Goal: Use online tool/utility: Utilize a website feature to perform a specific function

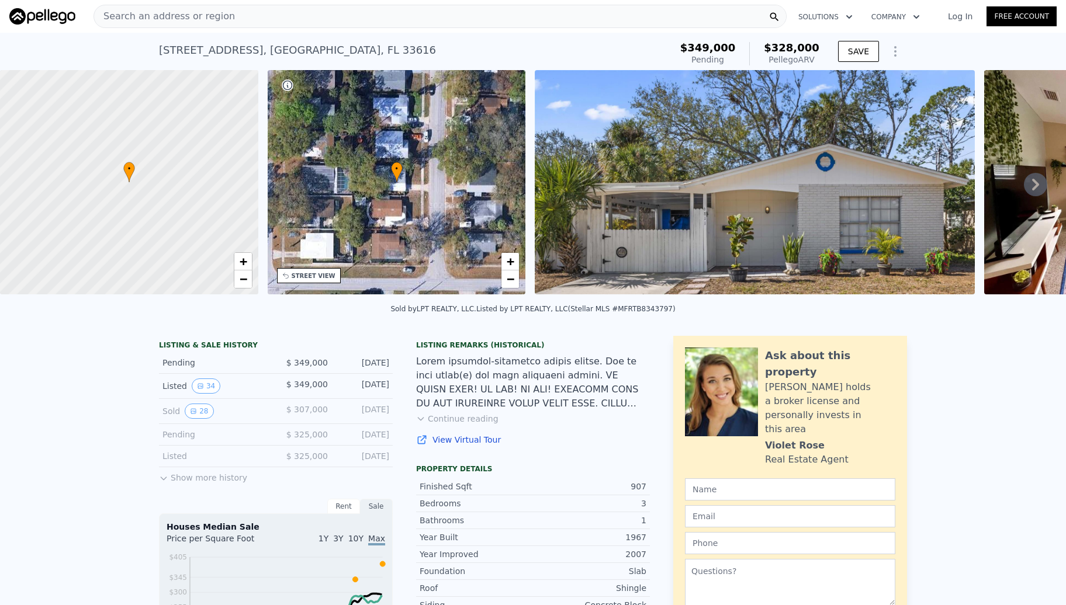
click at [238, 15] on div "Search an address or region" at bounding box center [439, 16] width 693 height 23
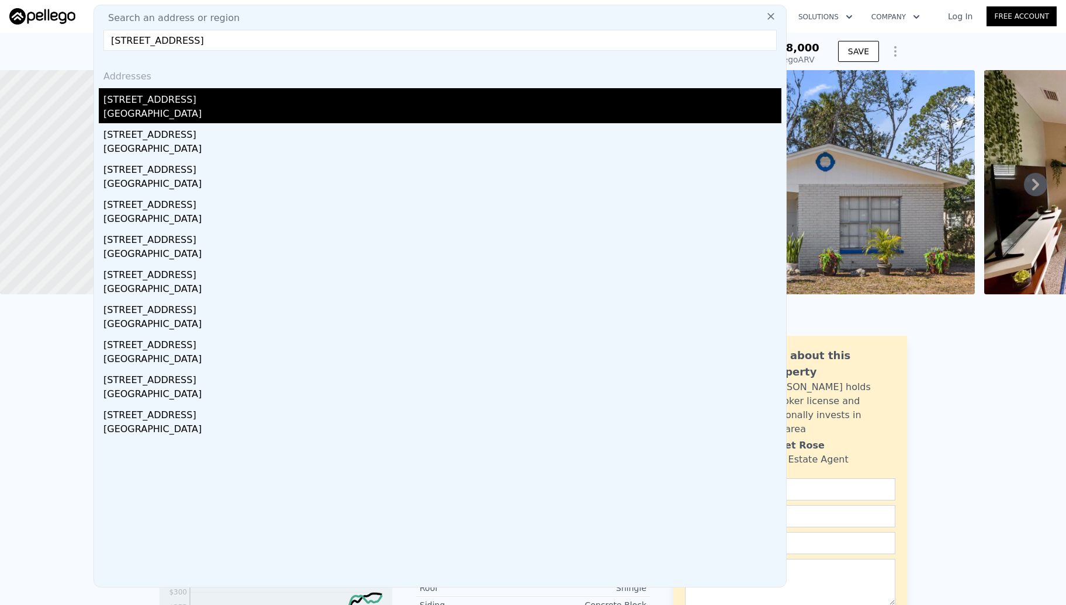
type input "[STREET_ADDRESS]"
click at [109, 97] on div "[STREET_ADDRESS]" at bounding box center [442, 97] width 678 height 19
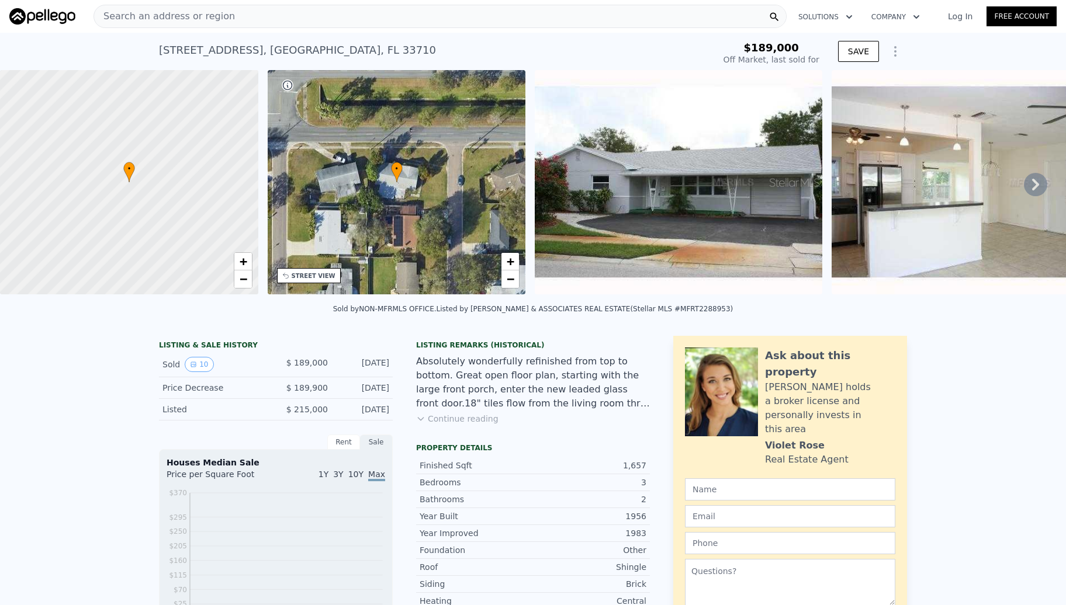
type input "-$ 203,200"
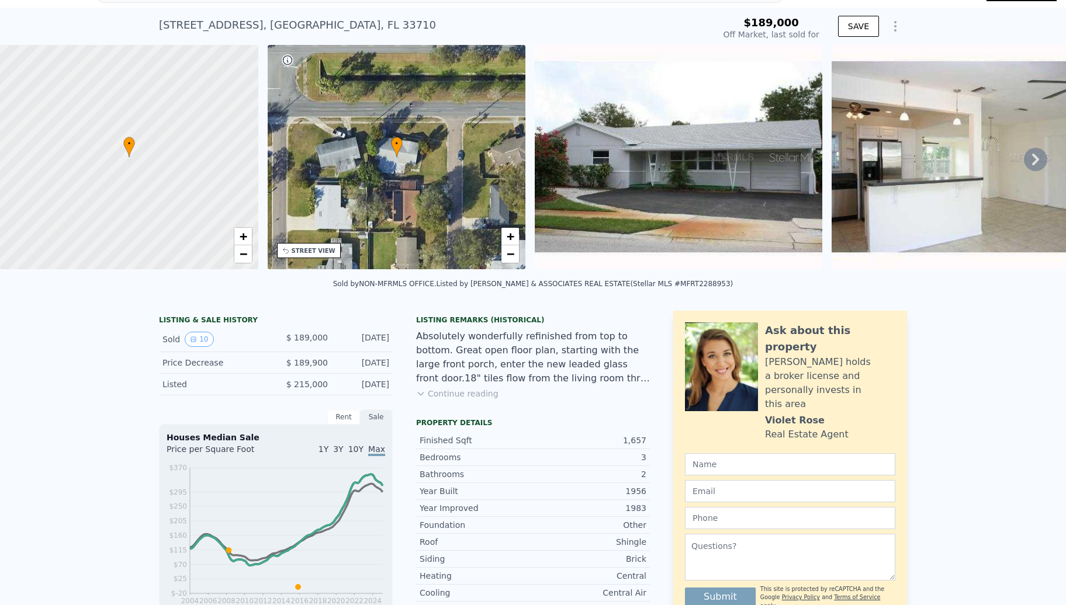
scroll to position [4, 0]
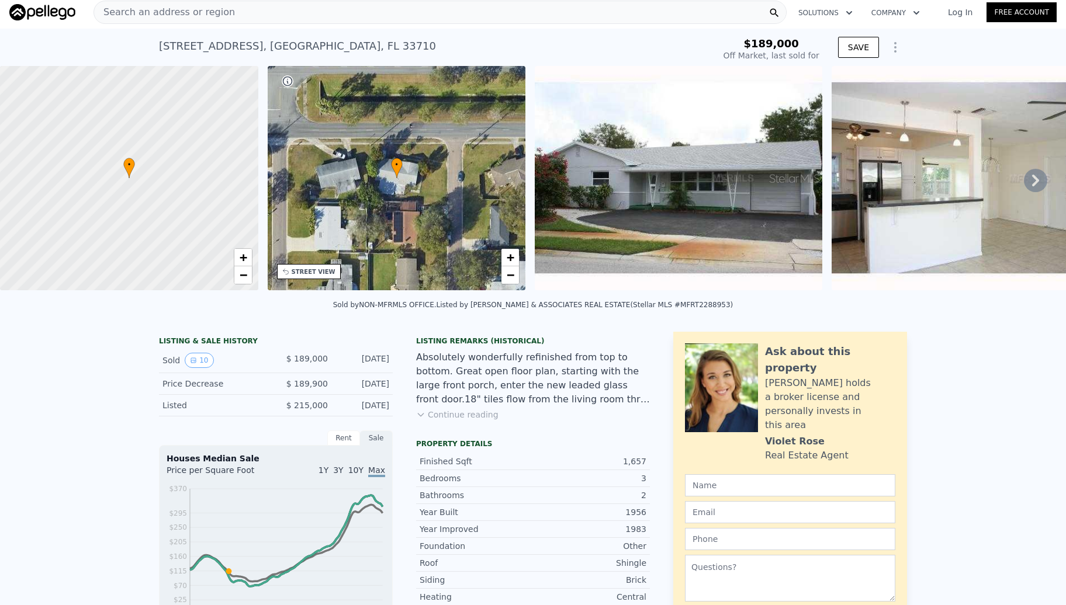
click at [1024, 182] on icon at bounding box center [1035, 180] width 23 height 23
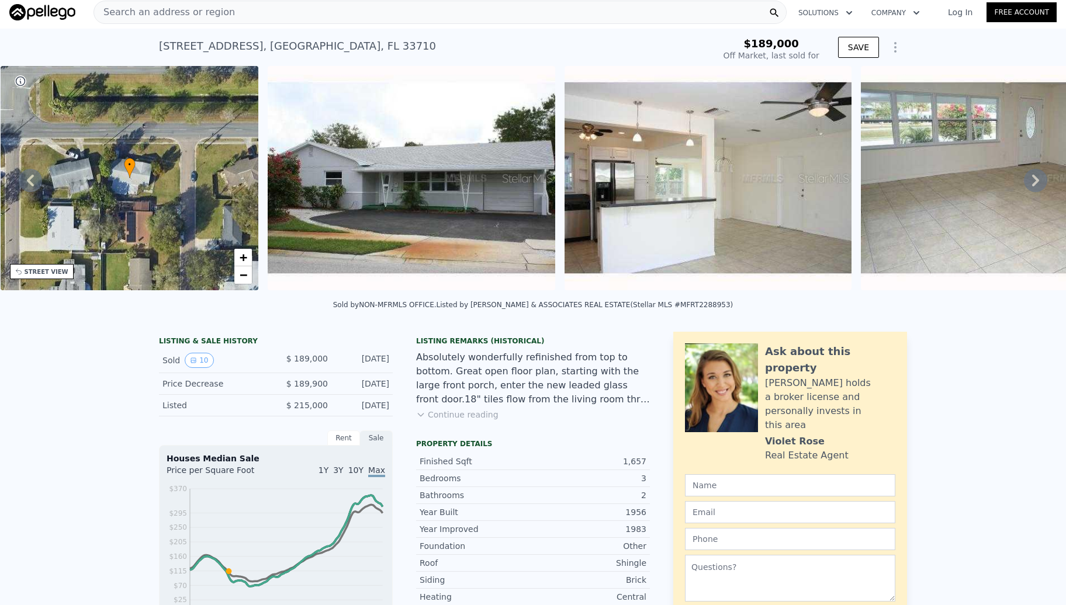
click at [1024, 182] on icon at bounding box center [1035, 180] width 23 height 23
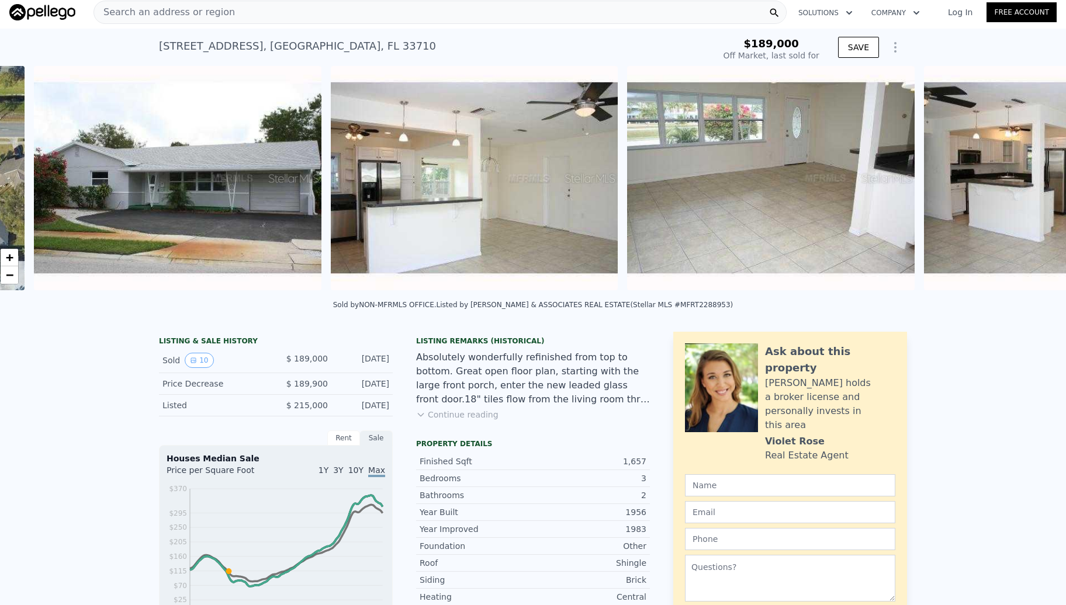
scroll to position [0, 535]
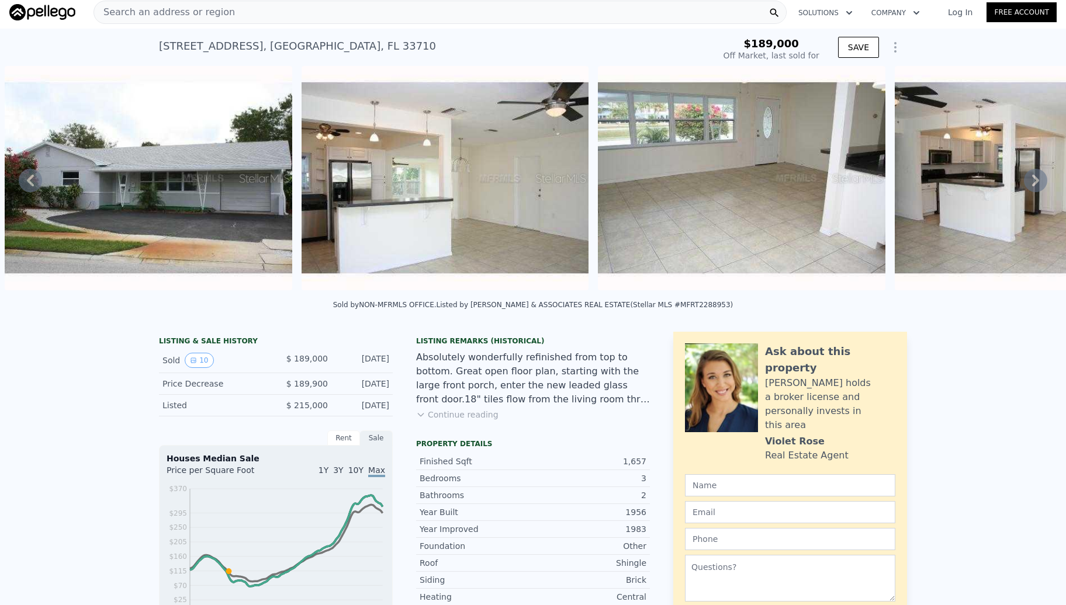
click at [1020, 182] on div "• + − • + − STREET VIEW ← Move left → Move right ↑ Move up ↓ Move down + Zoom i…" at bounding box center [533, 180] width 1066 height 228
click at [1024, 185] on icon at bounding box center [1035, 180] width 23 height 23
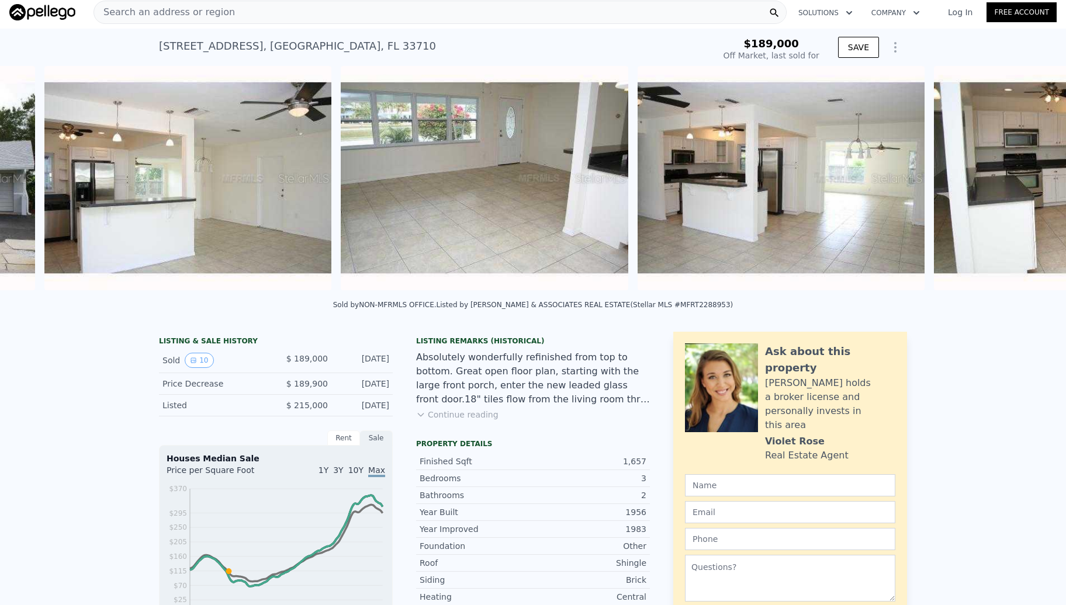
scroll to position [0, 831]
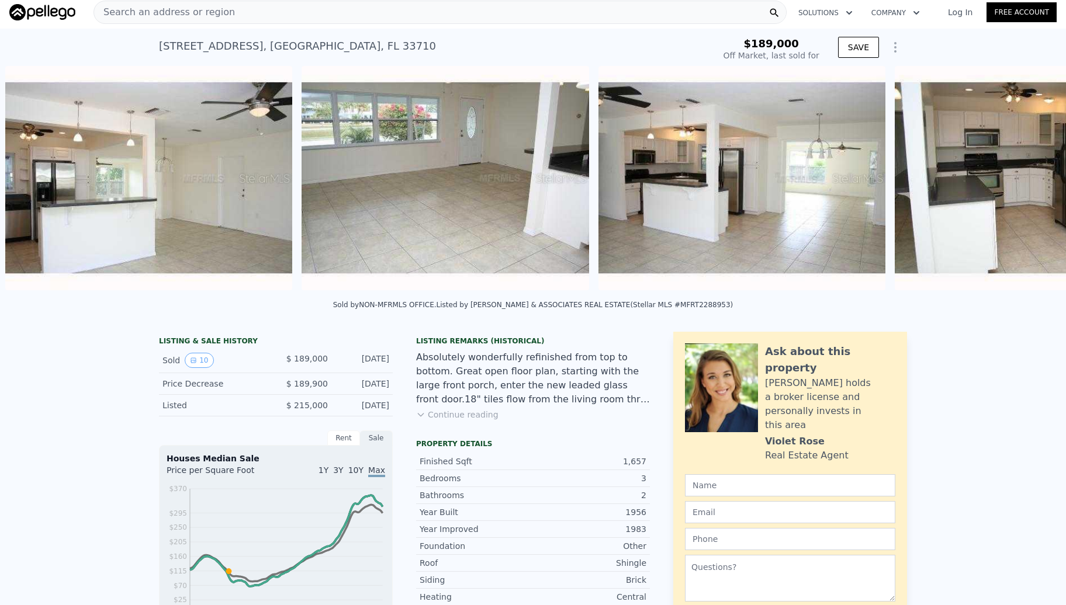
click at [1021, 185] on div "• + − • + − STREET VIEW ← Move left → Move right ↑ Move up ↓ Move down + Zoom i…" at bounding box center [533, 180] width 1066 height 228
click at [1024, 185] on icon at bounding box center [1035, 180] width 23 height 23
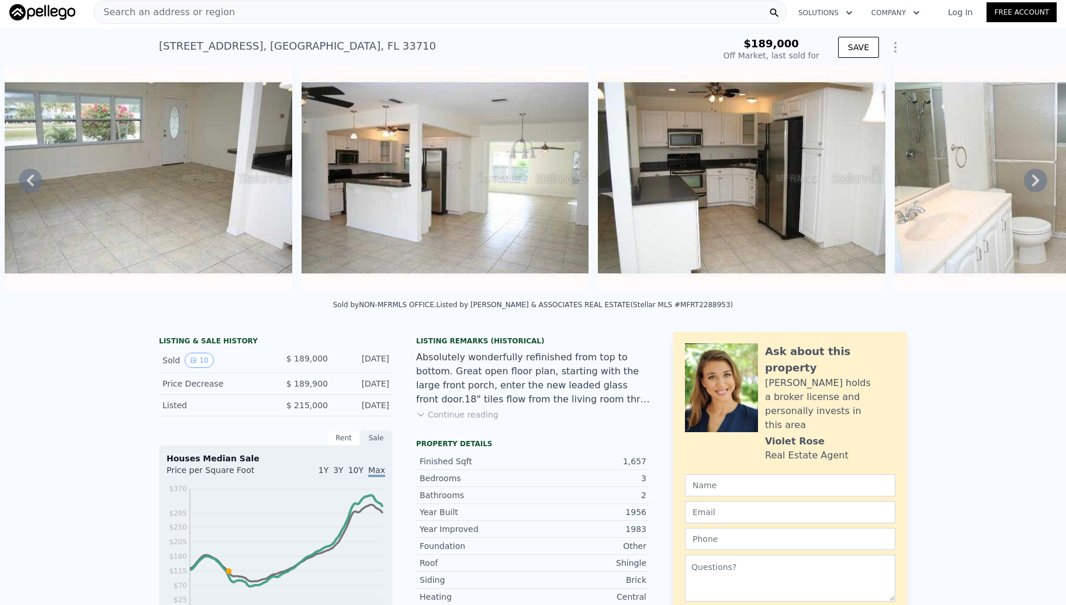
click at [1021, 185] on div "• + − • + − STREET VIEW ← Move left → Move right ↑ Move up ↓ Move down + Zoom i…" at bounding box center [533, 180] width 1066 height 228
click at [1024, 185] on icon at bounding box center [1035, 180] width 23 height 23
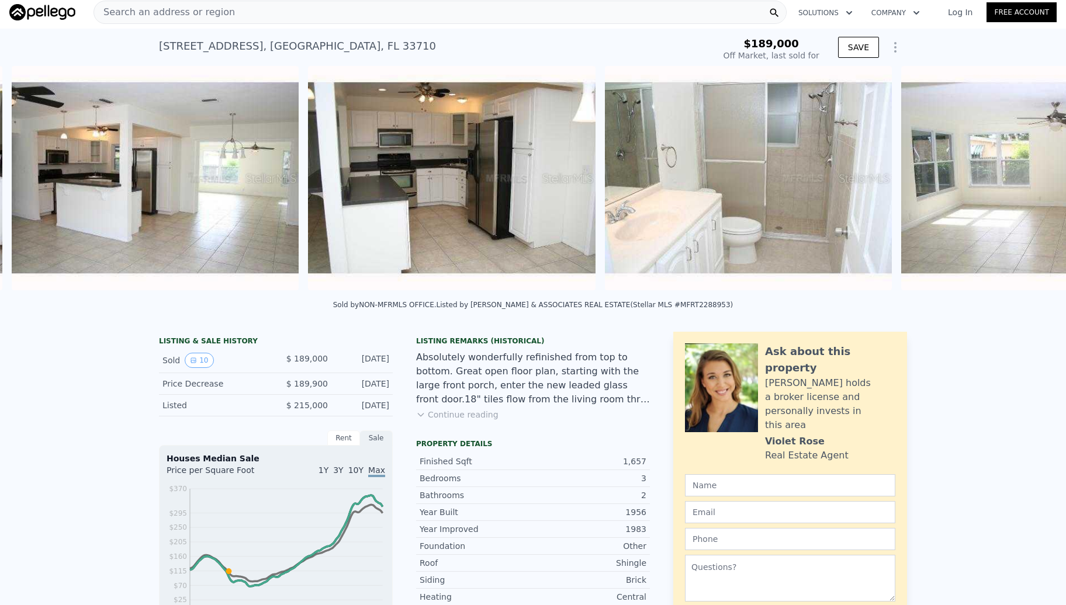
scroll to position [0, 1424]
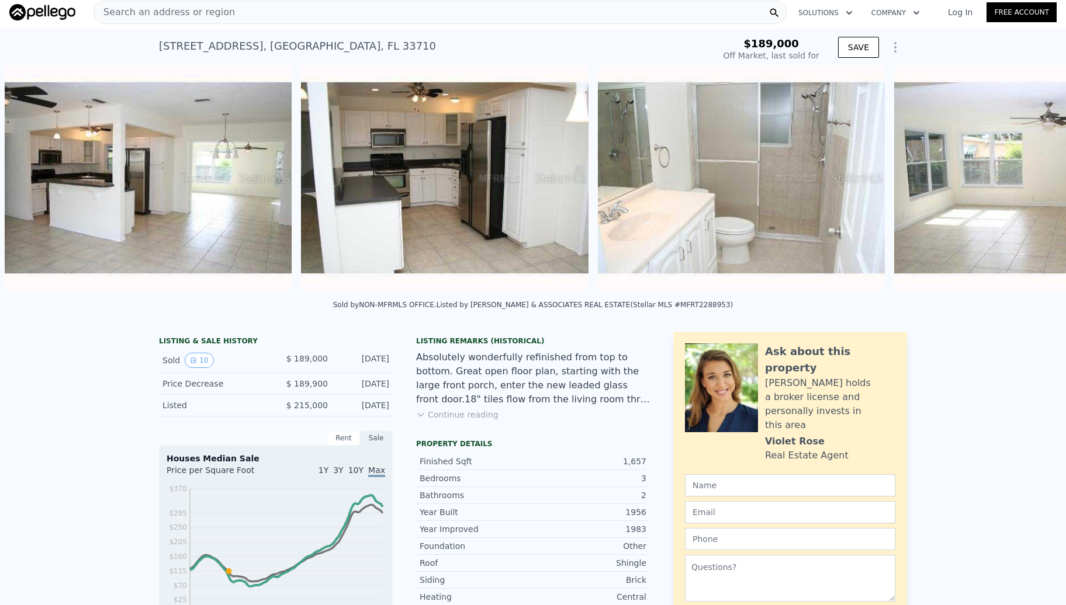
click at [1021, 185] on div "• + − • + − STREET VIEW ← Move left → Move right ↑ Move up ↓ Move down + Zoom i…" at bounding box center [533, 180] width 1066 height 228
click at [1024, 185] on icon at bounding box center [1035, 180] width 23 height 23
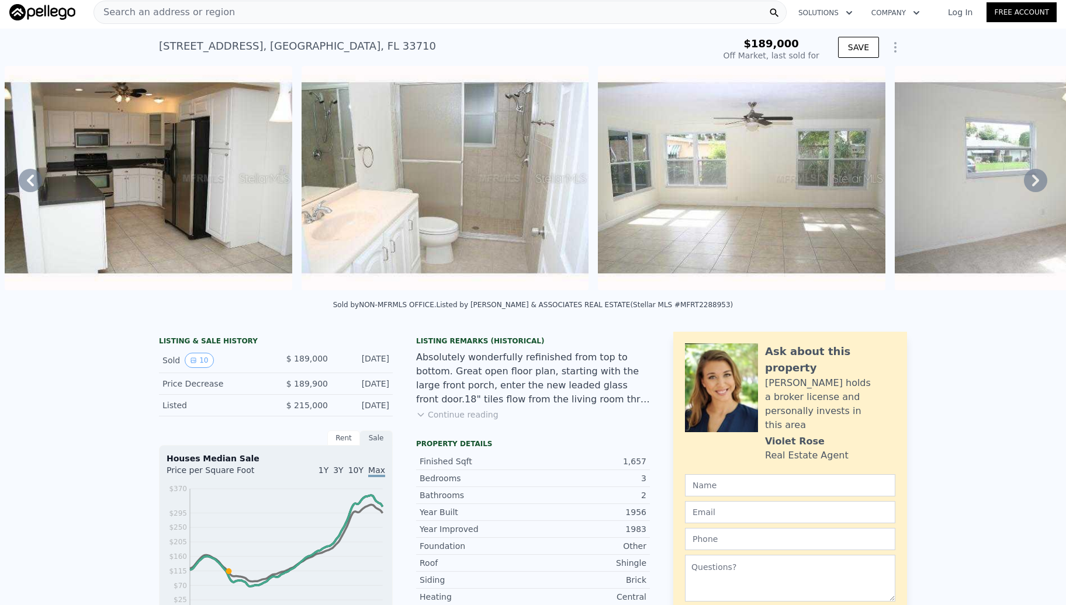
click at [1024, 185] on icon at bounding box center [1035, 180] width 23 height 23
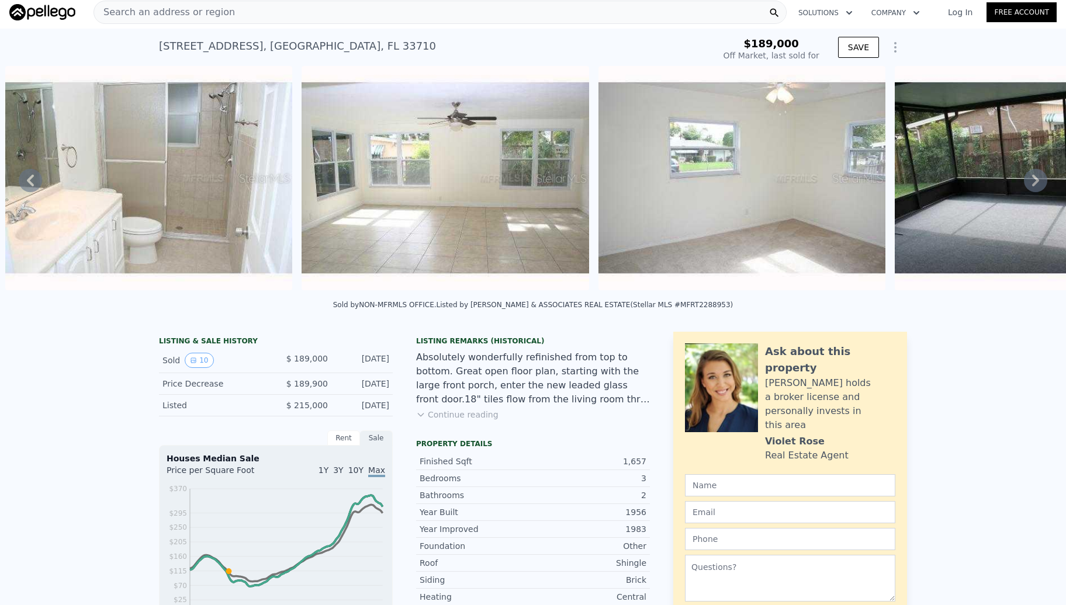
click at [1024, 185] on icon at bounding box center [1035, 180] width 23 height 23
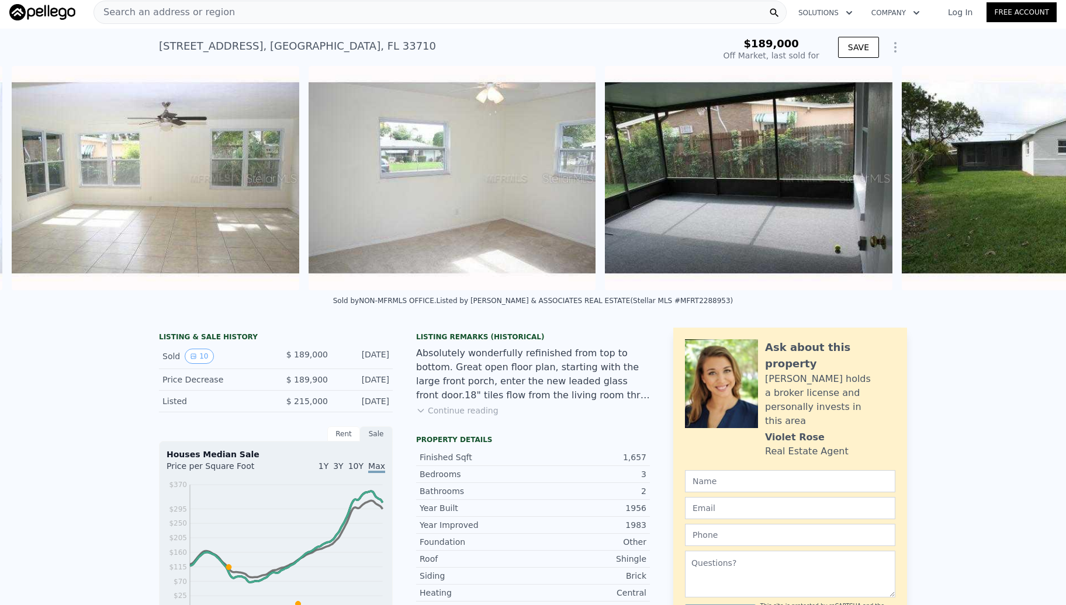
scroll to position [0, 2314]
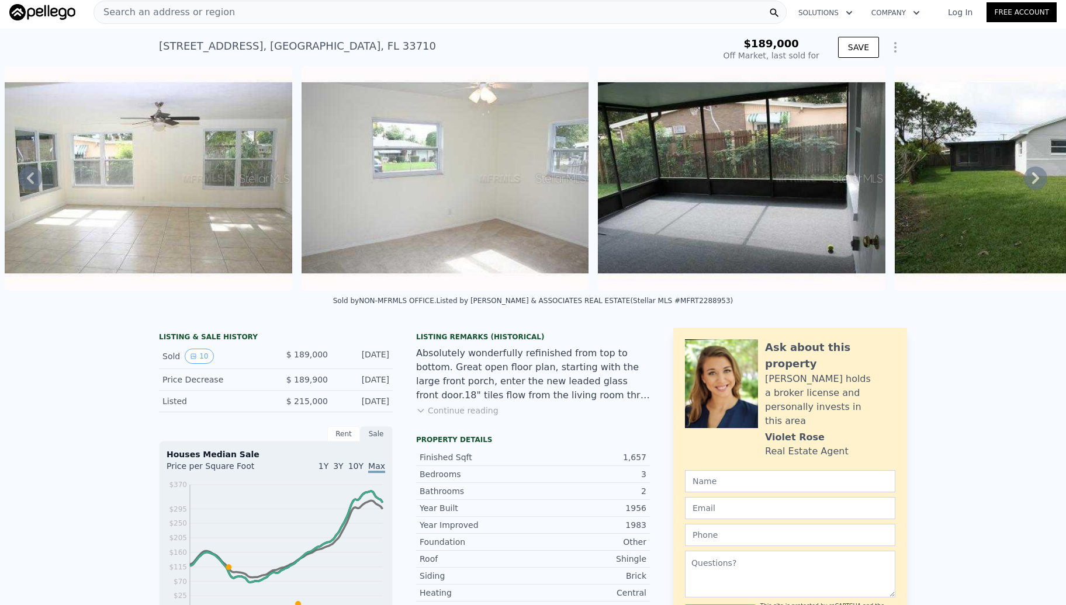
click at [1021, 185] on div "• + − • + − STREET VIEW ← Move left → Move right ↑ Move up ↓ Move down + Zoom i…" at bounding box center [533, 178] width 1066 height 224
click at [1024, 185] on icon at bounding box center [1035, 178] width 23 height 23
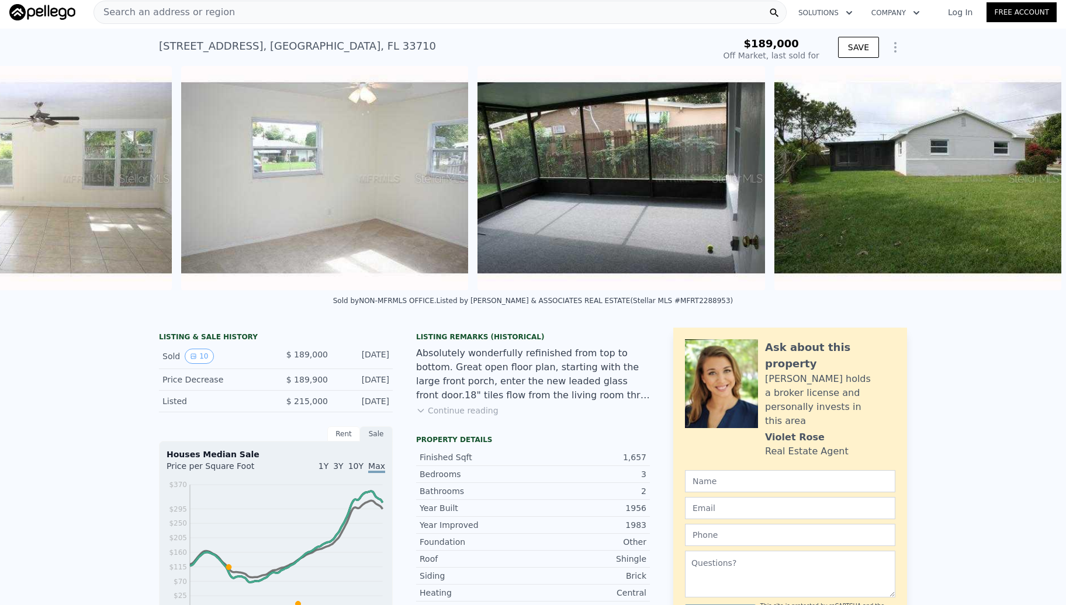
scroll to position [0, 2446]
click at [1021, 185] on img at bounding box center [917, 178] width 287 height 224
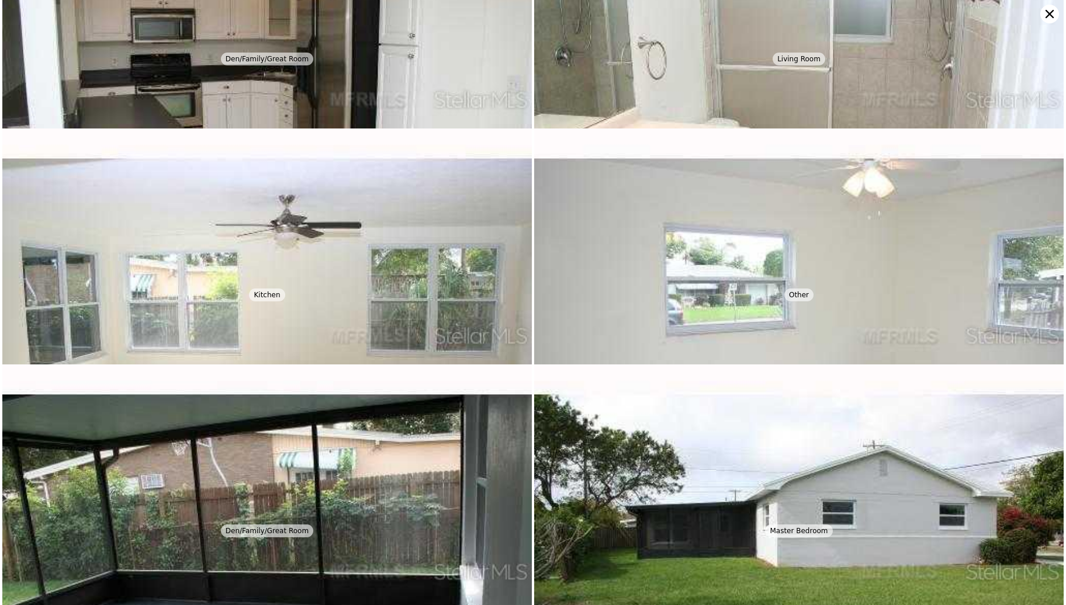
click at [1021, 185] on div "Kitchen Living Room Other Master Bedroom Yard/Garden" at bounding box center [798, 9] width 530 height 1178
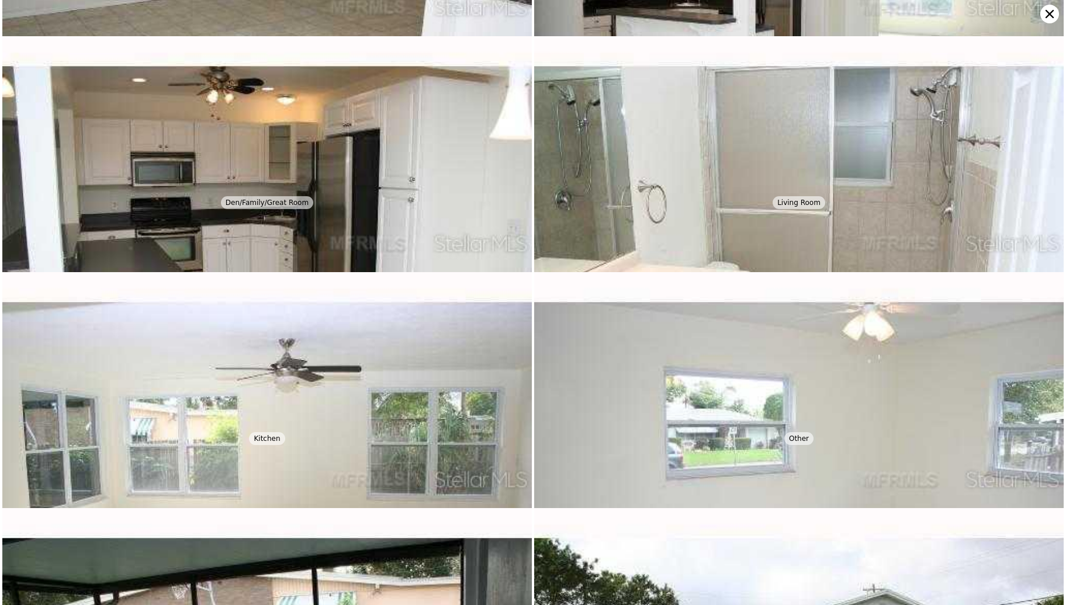
scroll to position [236, 0]
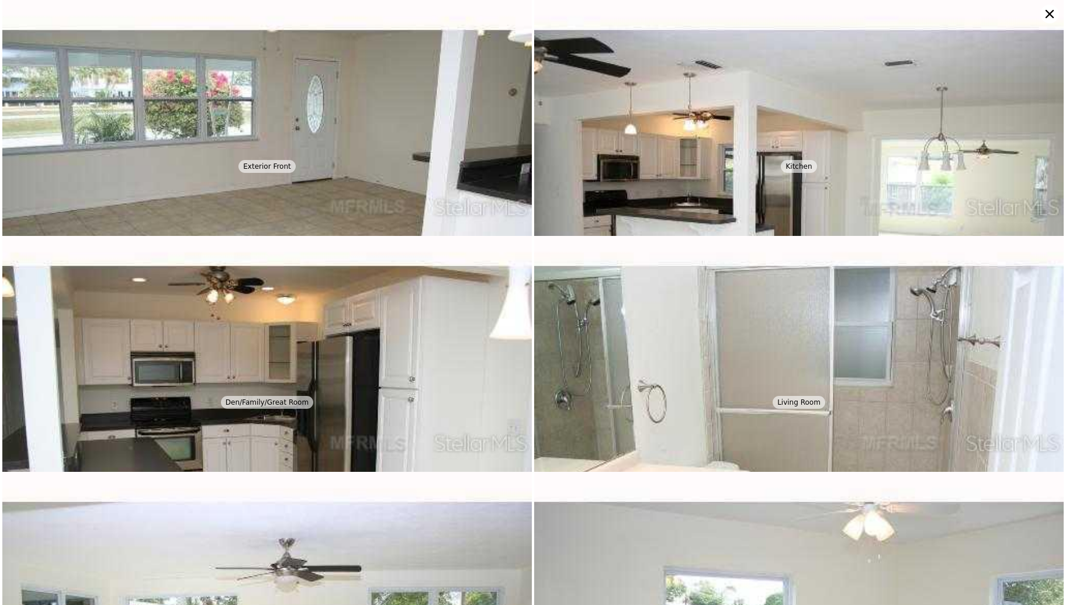
click at [1053, 13] on icon at bounding box center [1049, 14] width 19 height 19
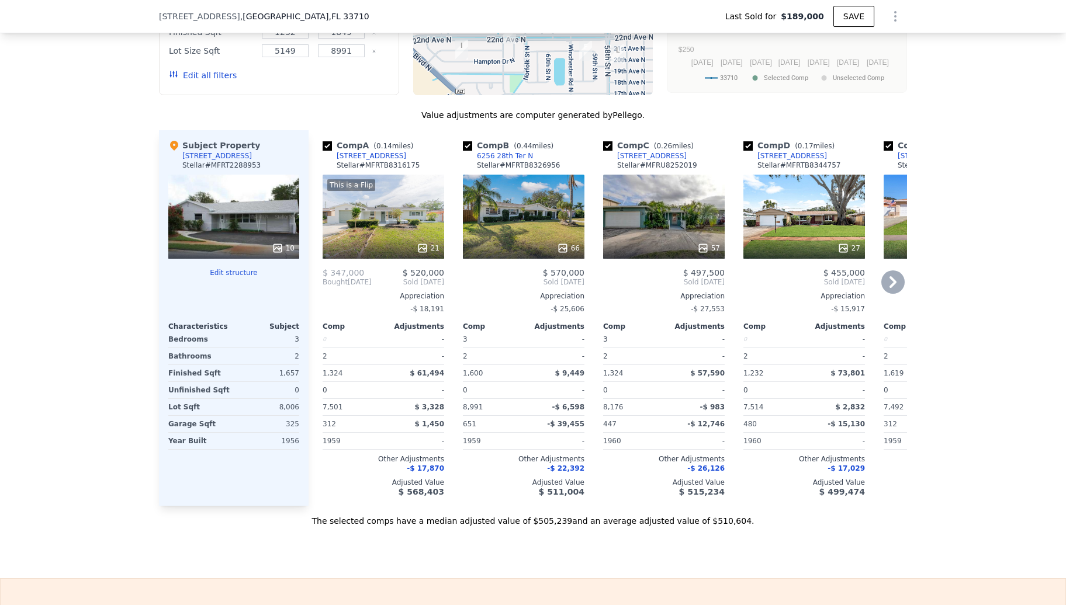
scroll to position [1090, 0]
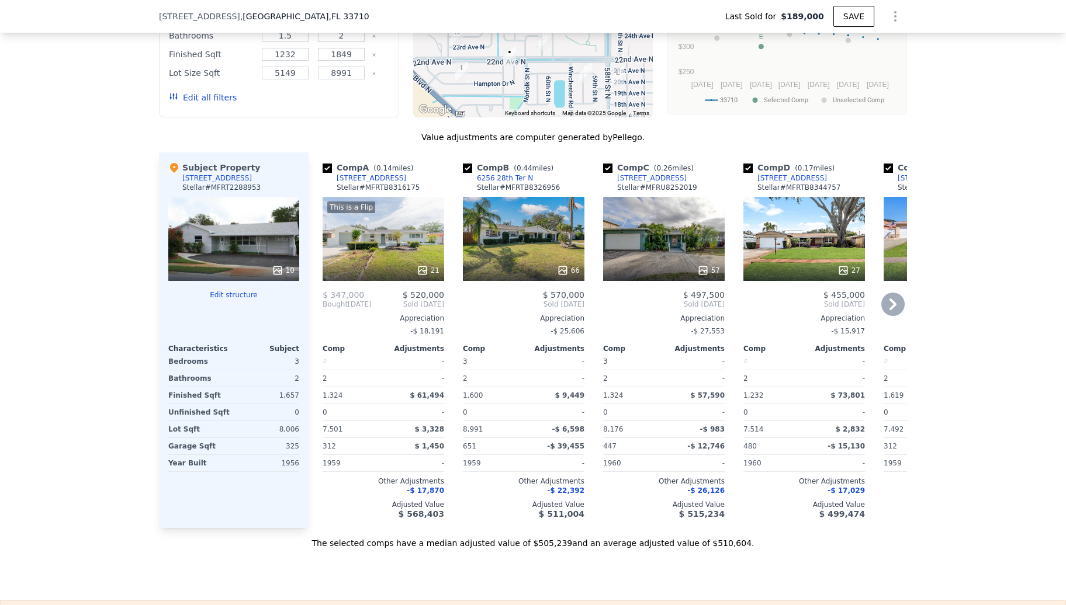
click at [889, 310] on icon at bounding box center [892, 305] width 7 height 12
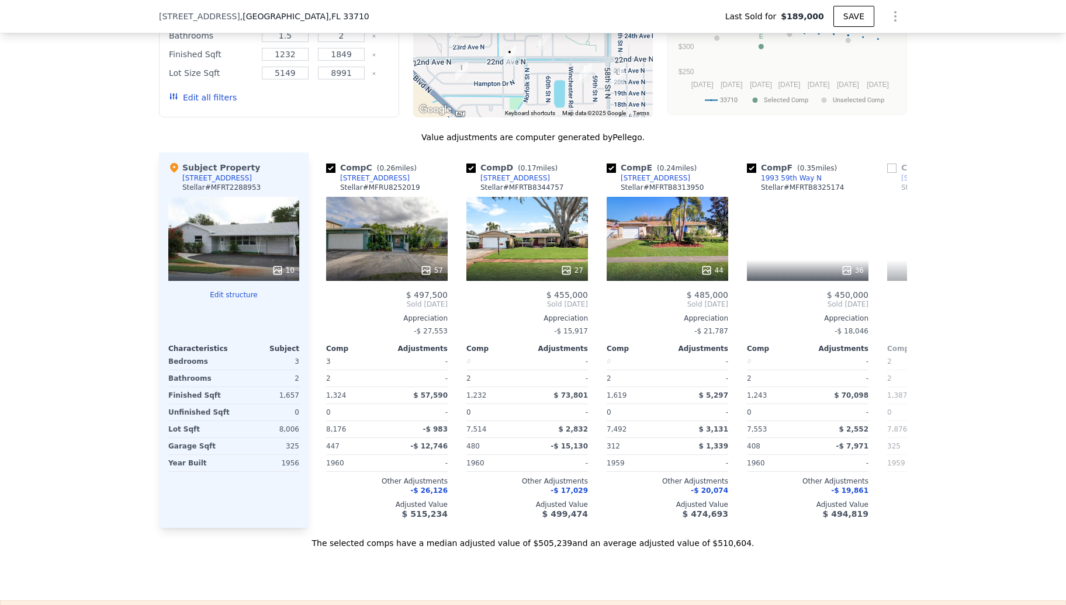
scroll to position [0, 280]
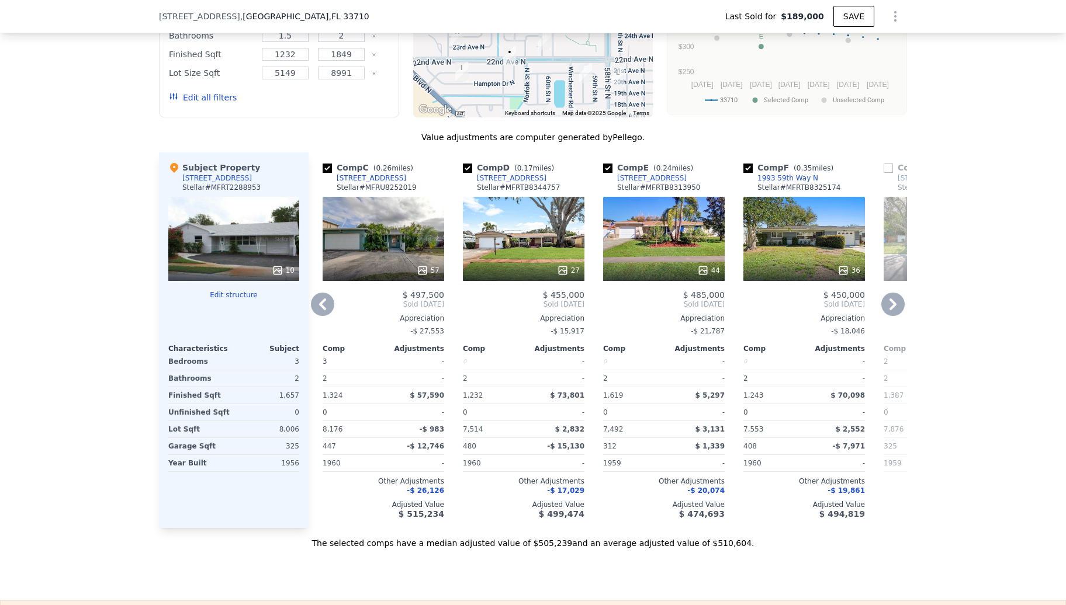
click at [889, 310] on icon at bounding box center [892, 305] width 7 height 12
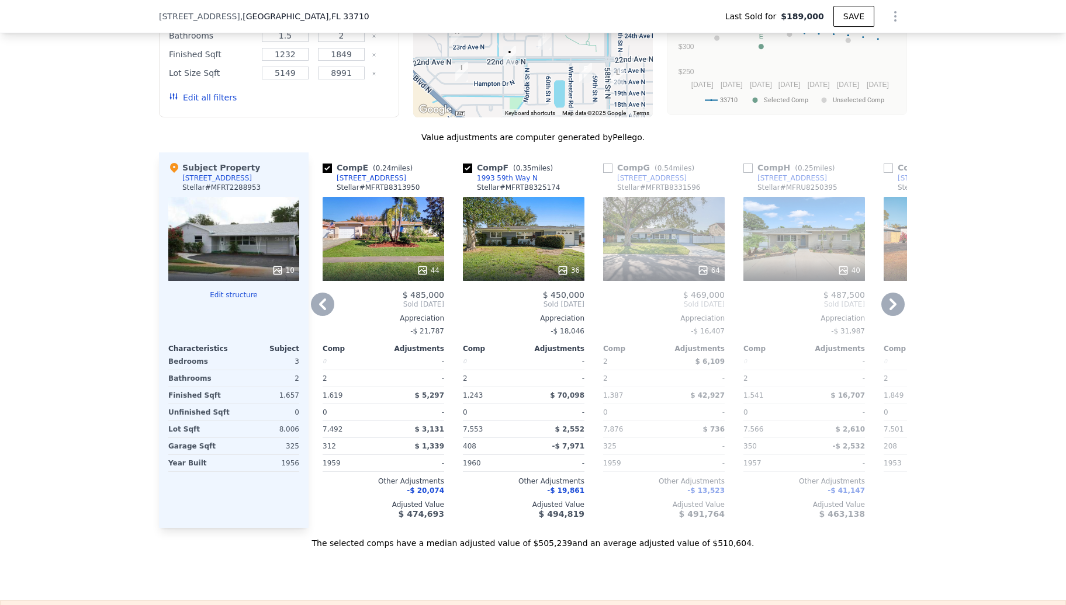
click at [889, 310] on icon at bounding box center [892, 305] width 7 height 12
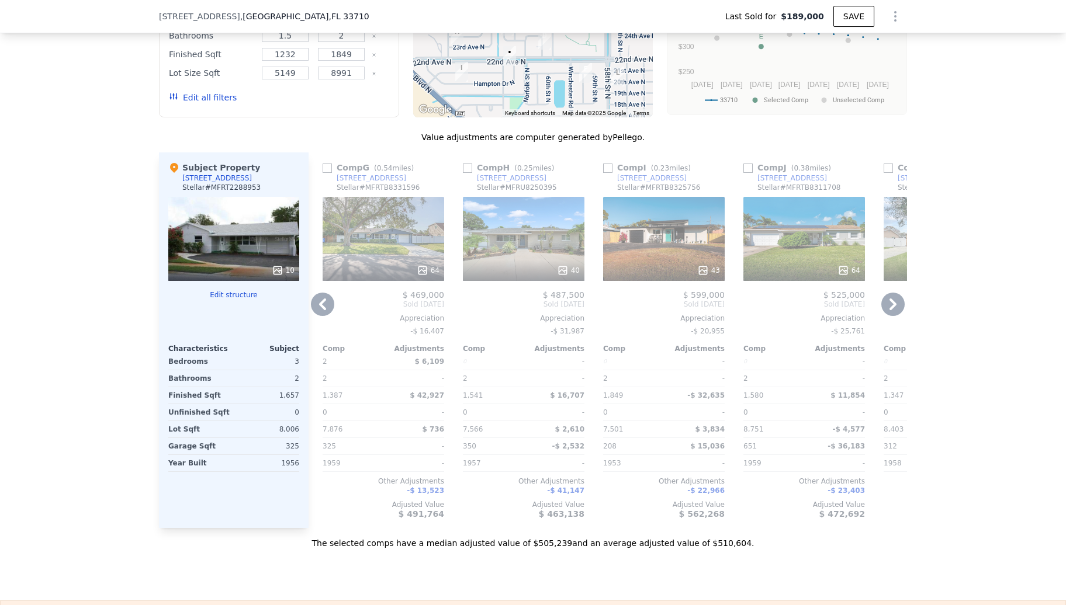
click at [889, 310] on icon at bounding box center [892, 305] width 7 height 12
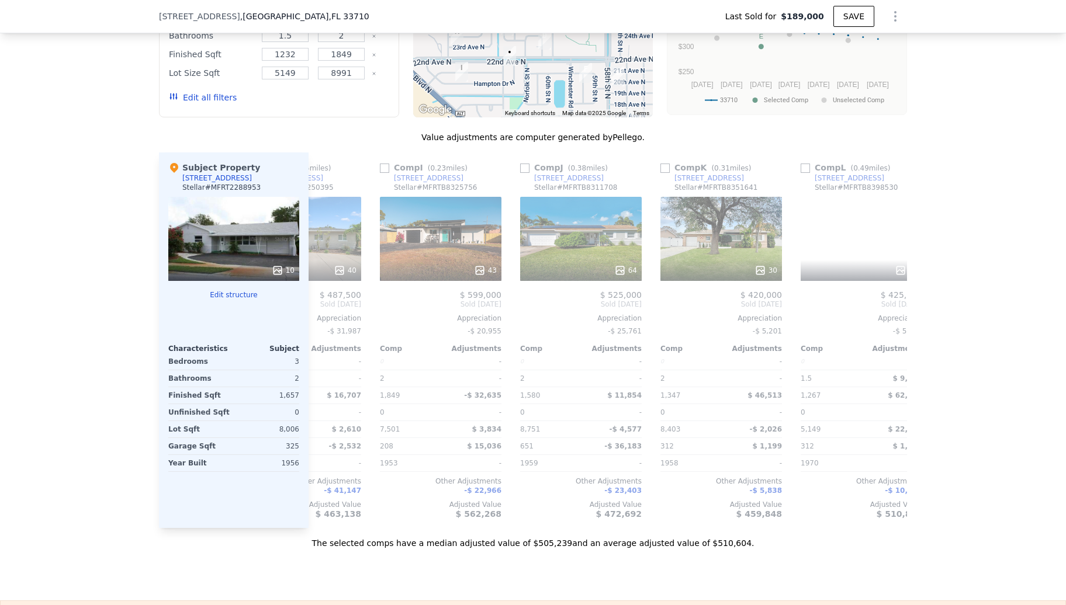
scroll to position [0, 1112]
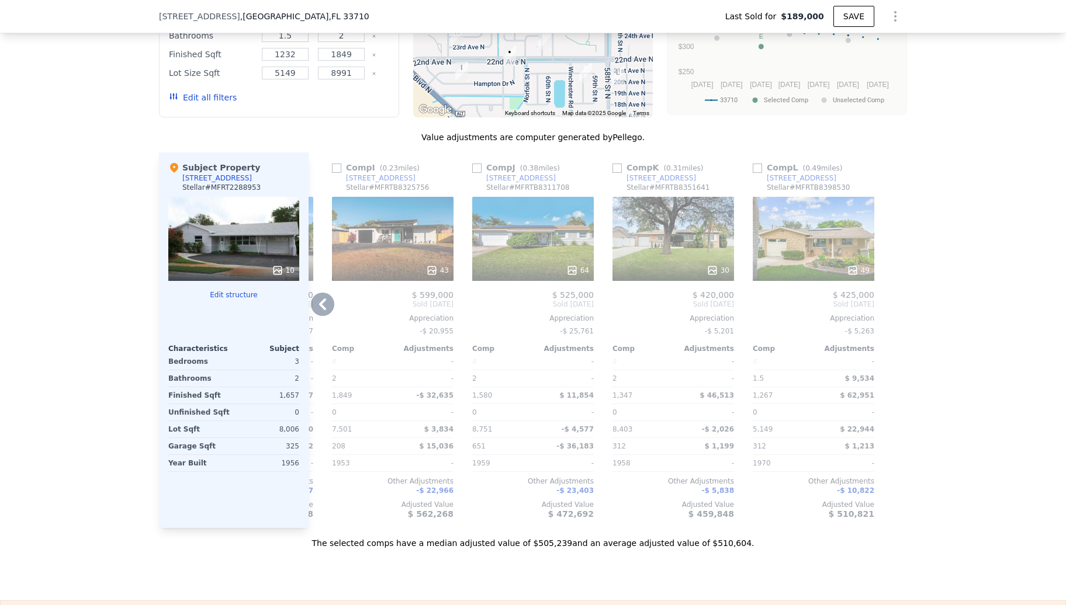
click at [888, 313] on div at bounding box center [897, 340] width 19 height 376
type input "$ 522,000"
type input "$ 286,438"
